Goal: Check status: Check status

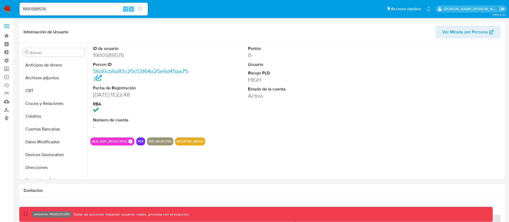
select select "10"
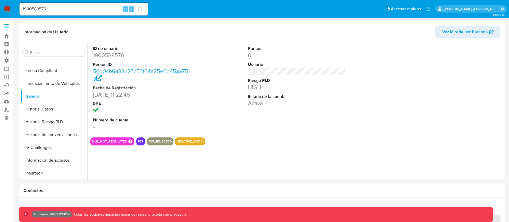
click at [32, 10] on input "1900589576" at bounding box center [83, 9] width 128 height 7
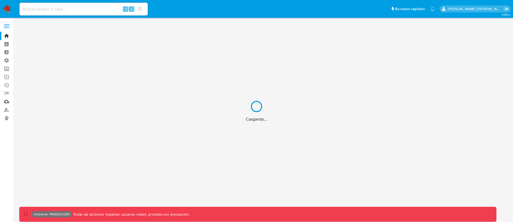
click at [76, 11] on div "Cargando..." at bounding box center [256, 111] width 513 height 222
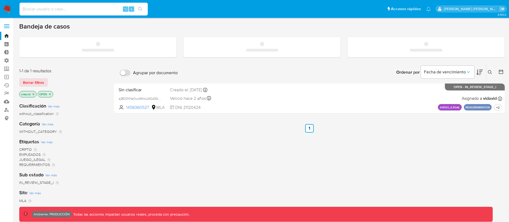
click at [67, 10] on input at bounding box center [83, 9] width 128 height 7
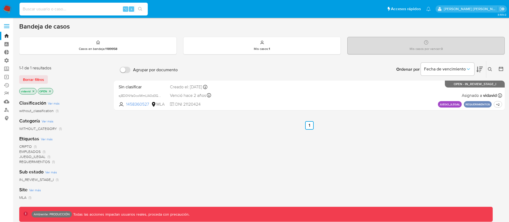
paste input "213687820"
type input "213687820"
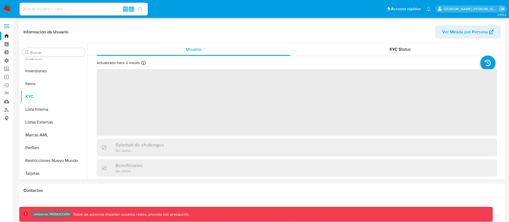
scroll to position [251, 0]
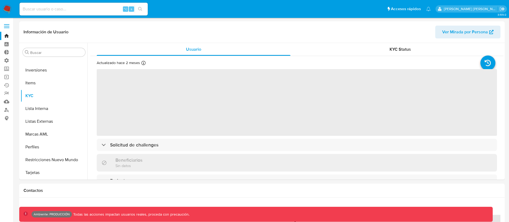
select select "10"
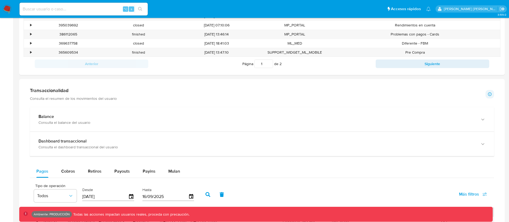
scroll to position [214, 0]
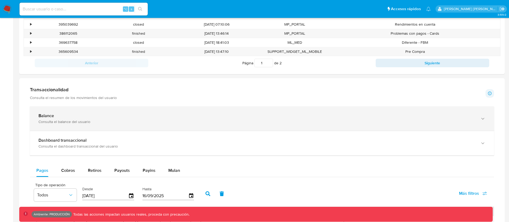
click at [65, 119] on div "Consulta el balance del usuario" at bounding box center [256, 121] width 436 height 5
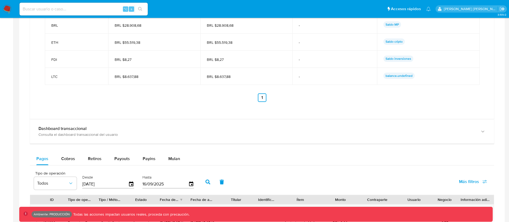
scroll to position [485, 0]
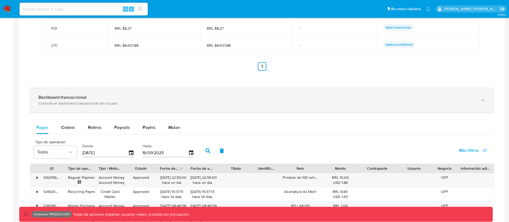
click at [95, 106] on div "Dashboard transaccional Consulta el dashboard transaccional del usuario" at bounding box center [262, 100] width 464 height 24
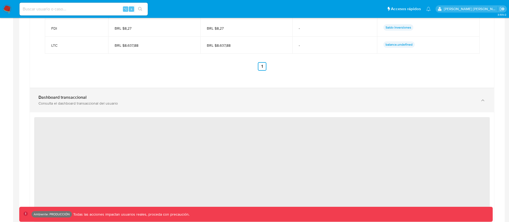
click at [95, 104] on div "Consulta el dashboard transaccional del usuario" at bounding box center [256, 103] width 436 height 5
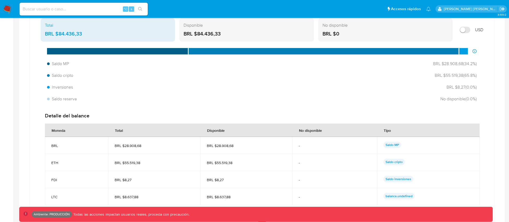
scroll to position [333, 0]
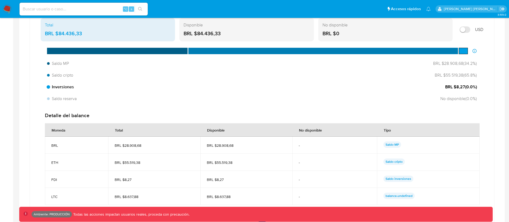
click at [49, 87] on div at bounding box center [48, 86] width 3 height 3
click at [466, 51] on div at bounding box center [462, 51] width 9 height 6
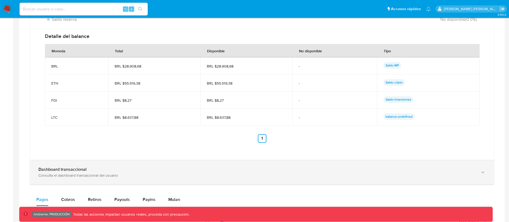
scroll to position [412, 0]
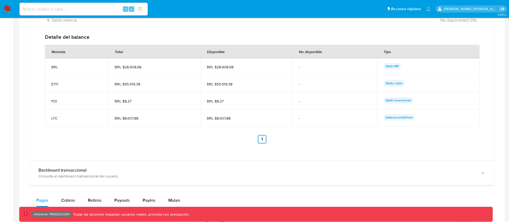
click at [46, 7] on input at bounding box center [83, 9] width 128 height 7
paste input "287344946"
type input "287344946"
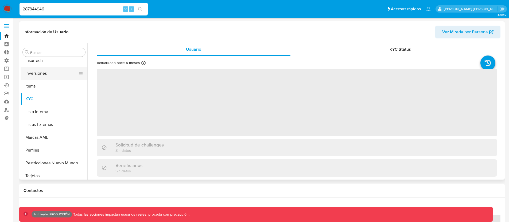
scroll to position [251, 0]
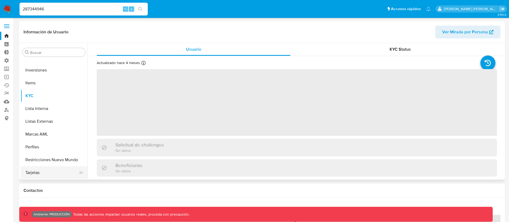
select select "10"
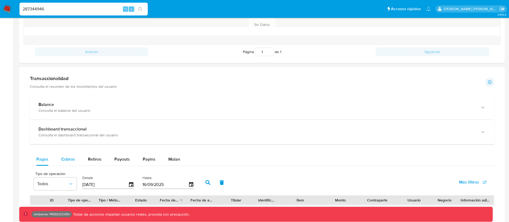
scroll to position [237, 0]
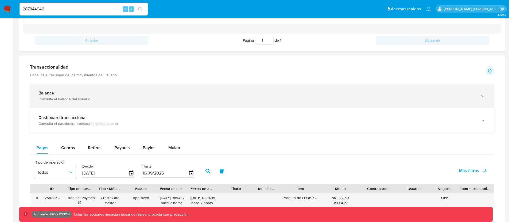
click at [89, 99] on div "Consulta el balance del usuario" at bounding box center [256, 99] width 436 height 5
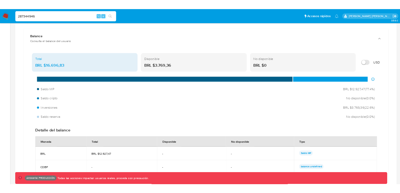
scroll to position [277, 0]
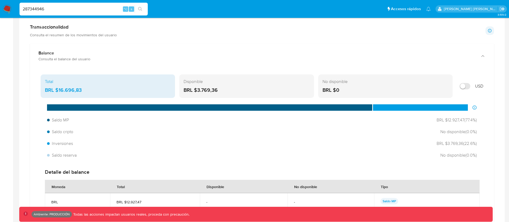
click at [468, 85] on input "Mostrar en USD" at bounding box center [464, 86] width 11 height 6
checkbox input "false"
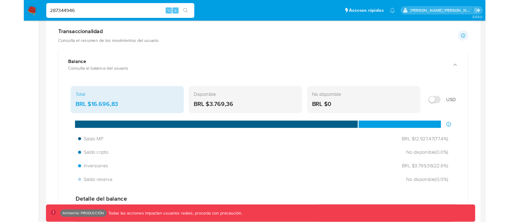
scroll to position [251, 0]
